Goal: Navigation & Orientation: Go to known website

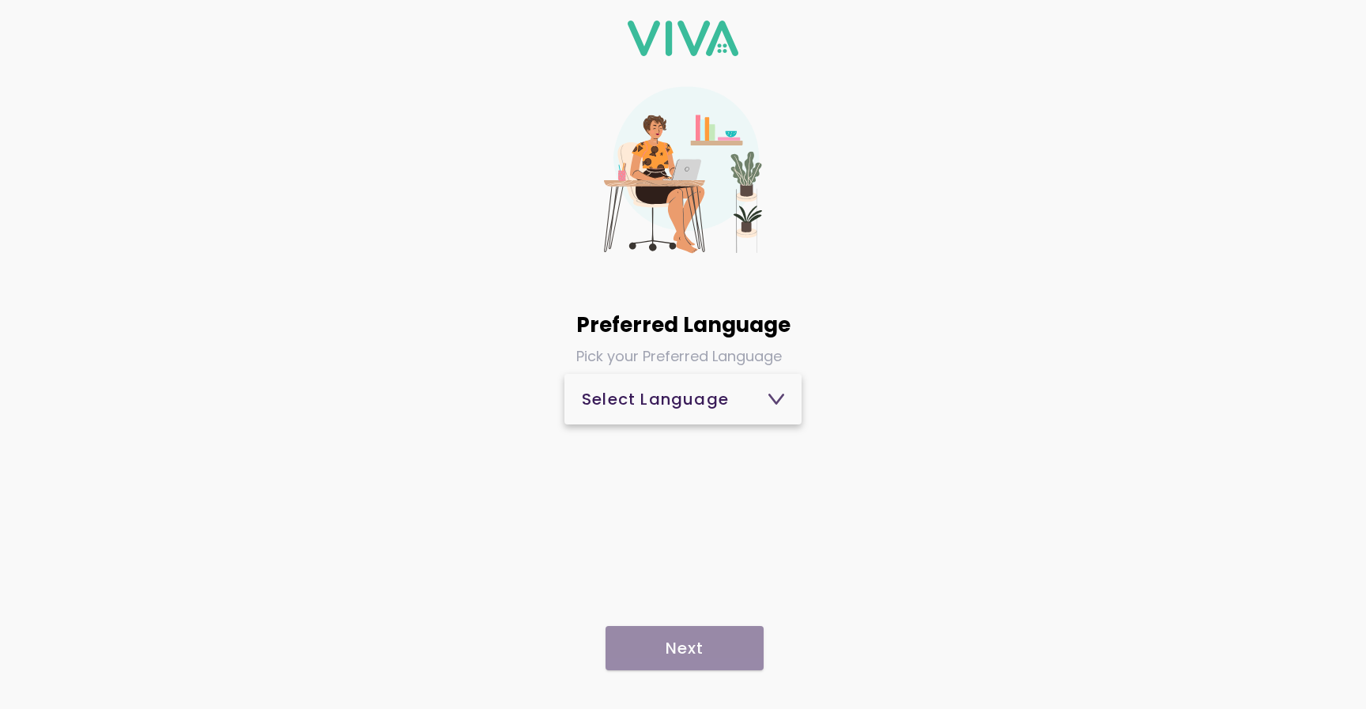
click at [694, 404] on div "Select Language" at bounding box center [683, 399] width 202 height 16
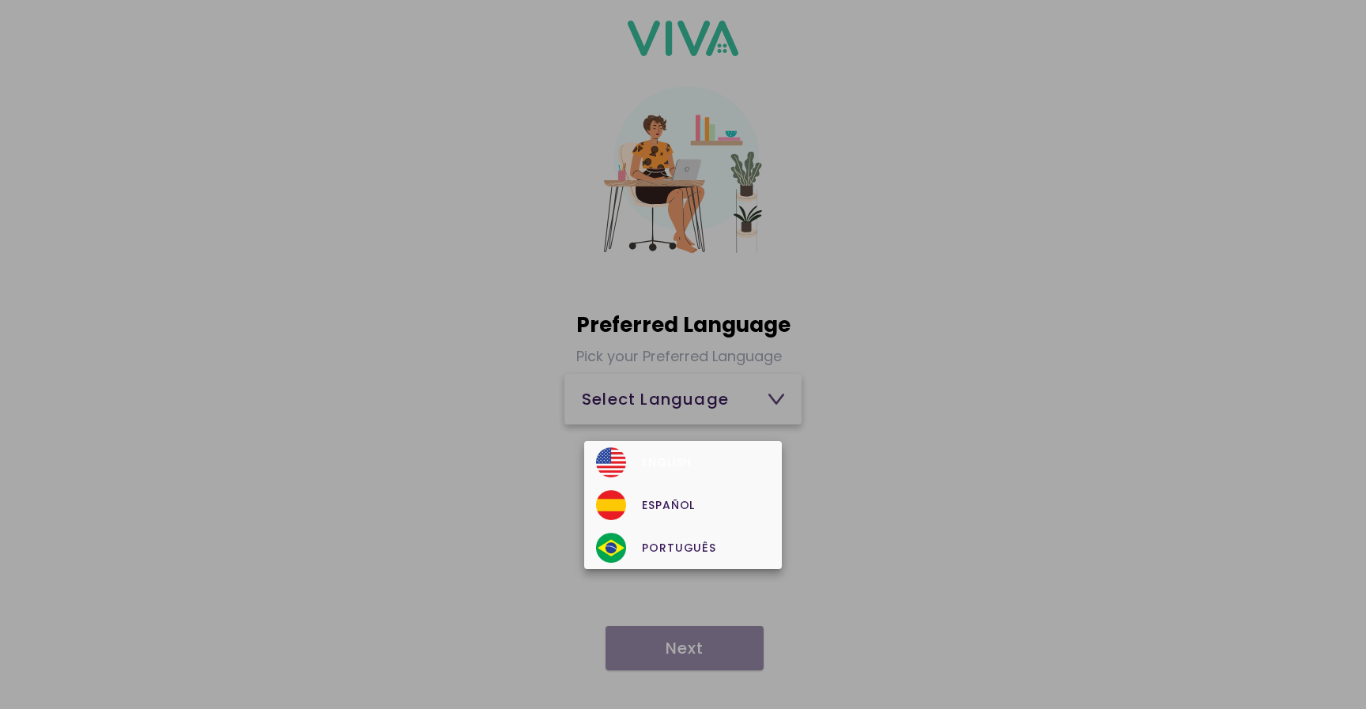
click at [684, 453] on div "English" at bounding box center [682, 463] width 173 height 30
